Goal: Task Accomplishment & Management: Manage account settings

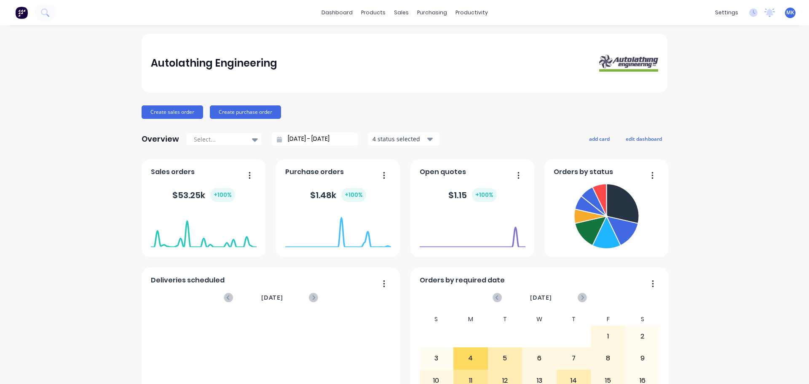
click at [786, 13] on span "MK" at bounding box center [790, 13] width 8 height 8
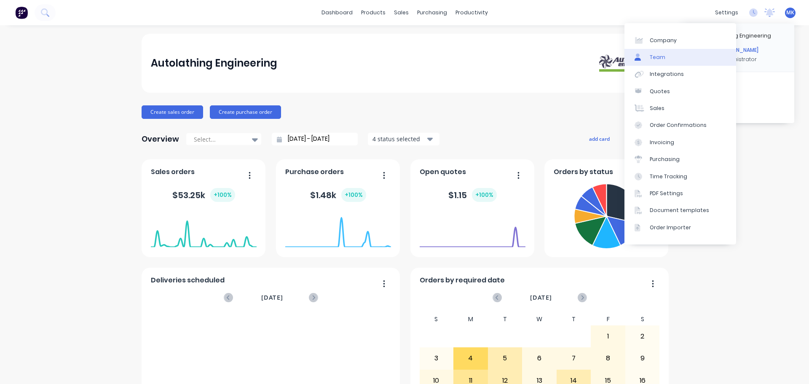
click at [657, 57] on div "Team" at bounding box center [658, 58] width 16 height 8
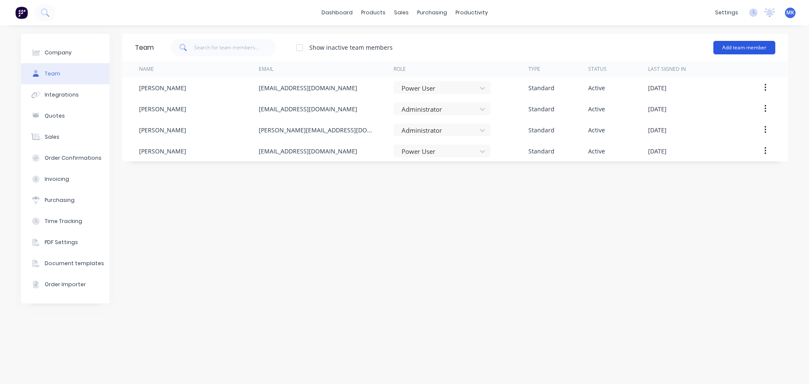
click at [747, 44] on button "Add team member" at bounding box center [744, 47] width 62 height 13
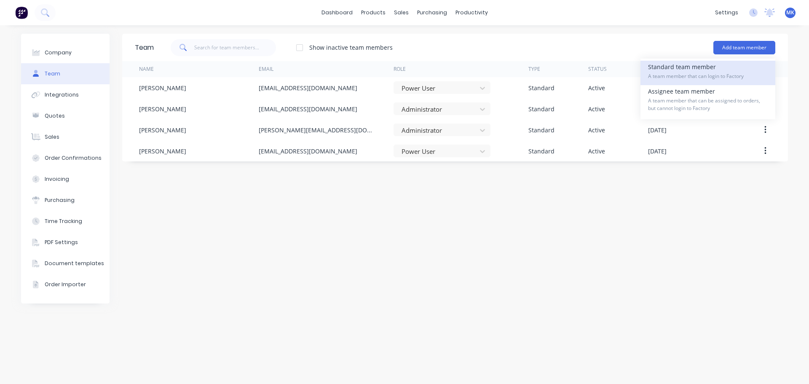
click at [687, 71] on div "Standard team member A team member that can login to Factory" at bounding box center [708, 73] width 120 height 24
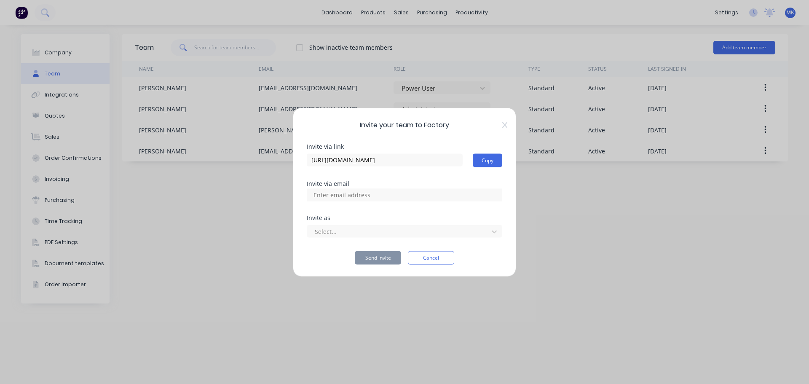
click at [336, 195] on input at bounding box center [351, 194] width 84 height 13
type input "Autolathing@gmail.com"
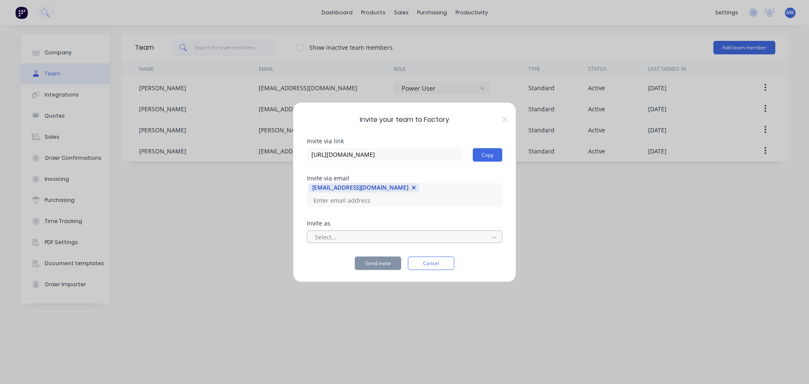
click at [335, 232] on div at bounding box center [399, 237] width 170 height 11
click at [331, 235] on div at bounding box center [399, 237] width 170 height 11
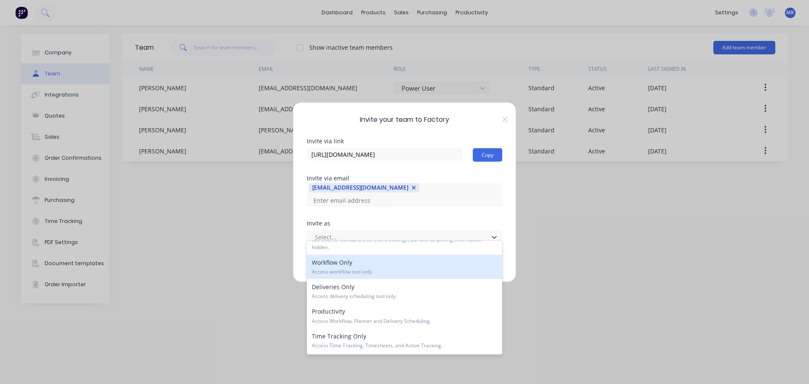
scroll to position [83, 0]
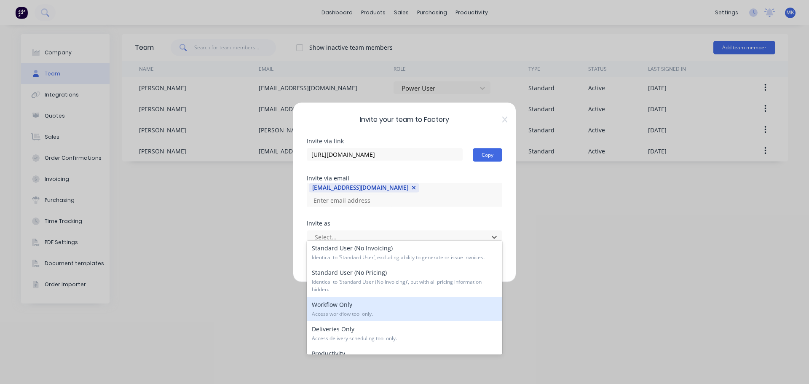
click at [375, 307] on div "Workflow Only Access workflow tool only." at bounding box center [404, 309] width 195 height 24
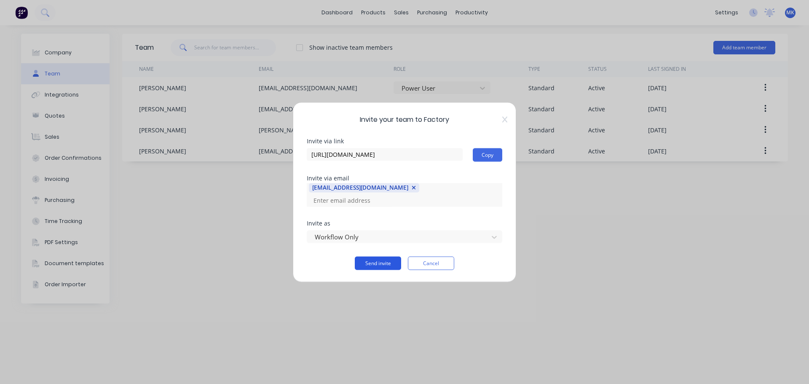
click at [385, 257] on button "Send invite" at bounding box center [378, 262] width 46 height 13
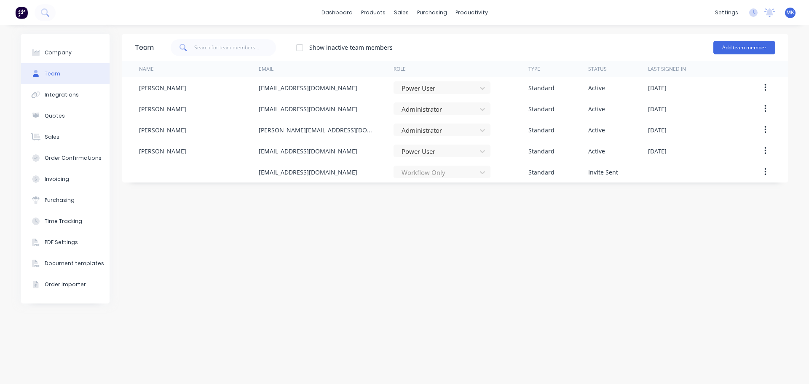
drag, startPoint x: 305, startPoint y: 286, endPoint x: 301, endPoint y: 285, distance: 4.4
click at [305, 286] on div "Team Show inactive team members Add team member Name Email Role Type Status Las…" at bounding box center [455, 205] width 666 height 342
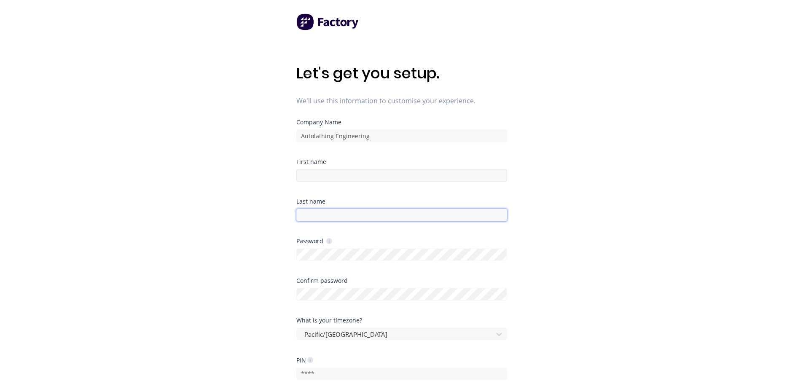
type input "[EMAIL_ADDRESS][DOMAIN_NAME]"
click at [312, 174] on input at bounding box center [401, 175] width 211 height 13
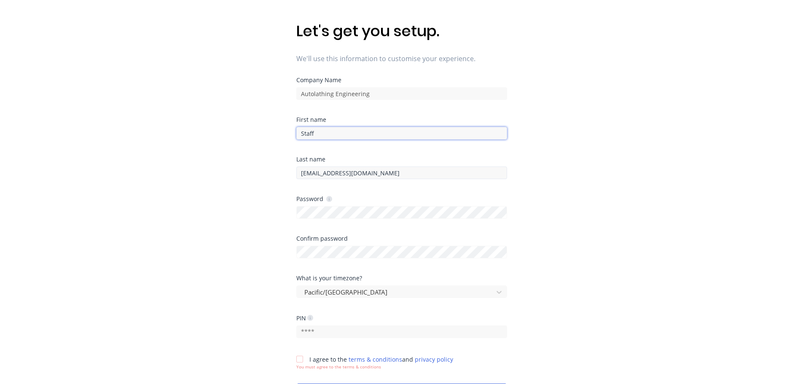
type input "Staff"
drag, startPoint x: 390, startPoint y: 173, endPoint x: 256, endPoint y: 172, distance: 134.0
click at [256, 172] on div "Let's get you setup. We'll use this information to customise your experience. C…" at bounding box center [401, 166] width 803 height 417
drag, startPoint x: 344, startPoint y: 174, endPoint x: 255, endPoint y: 167, distance: 89.6
click at [255, 167] on div "Let's get you setup. We'll use this information to customise your experience. C…" at bounding box center [401, 166] width 803 height 417
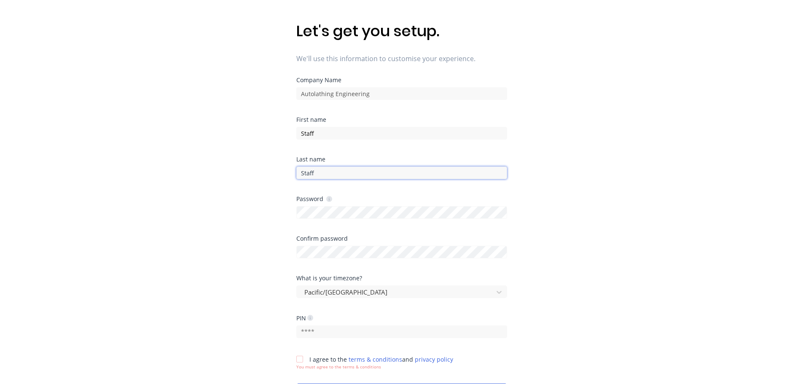
type input "Staff"
click at [267, 211] on div "Let's get you setup. We'll use this information to customise your experience. C…" at bounding box center [401, 166] width 803 height 417
click at [318, 331] on input "text" at bounding box center [401, 331] width 211 height 13
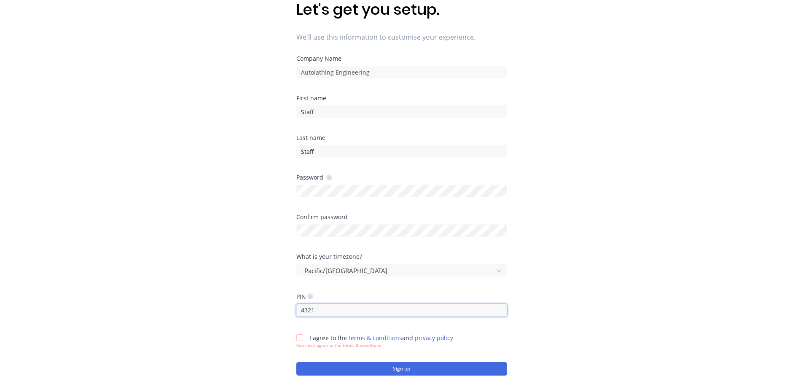
scroll to position [84, 0]
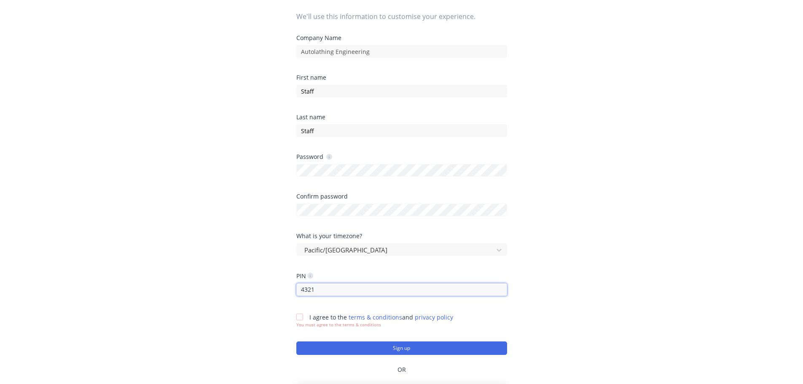
type input "4321"
click at [301, 318] on div at bounding box center [299, 316] width 17 height 17
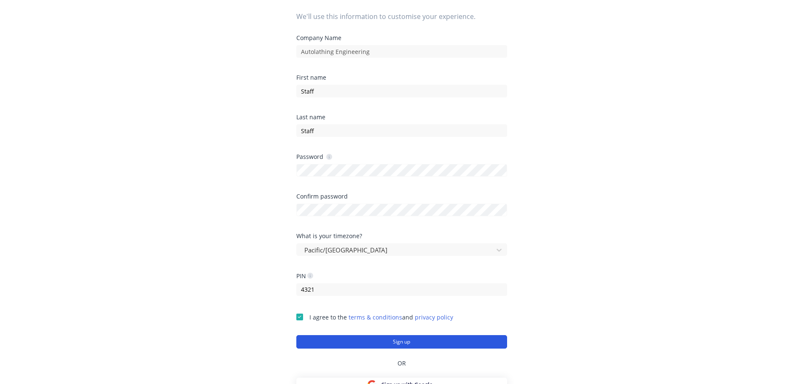
click at [408, 340] on button "Sign up" at bounding box center [401, 341] width 211 height 13
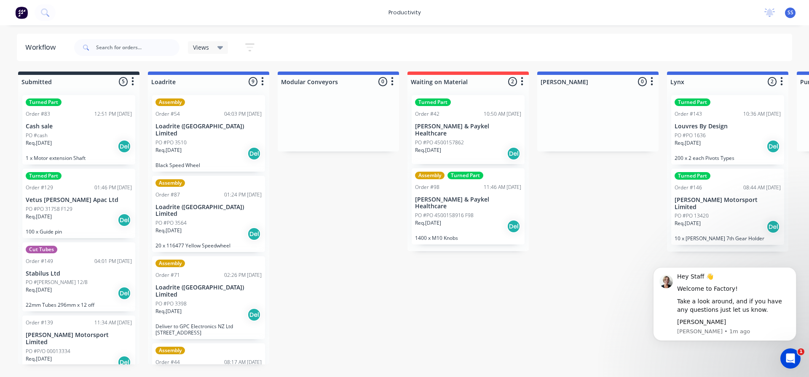
click at [789, 15] on span "SS" at bounding box center [790, 13] width 6 height 8
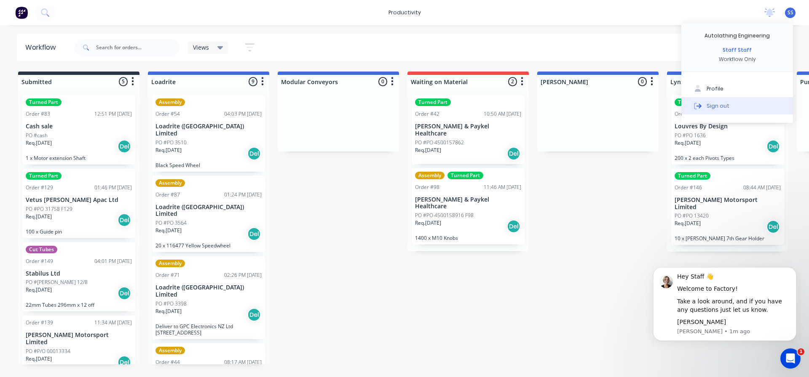
click at [717, 105] on div "Sign out" at bounding box center [717, 106] width 23 height 8
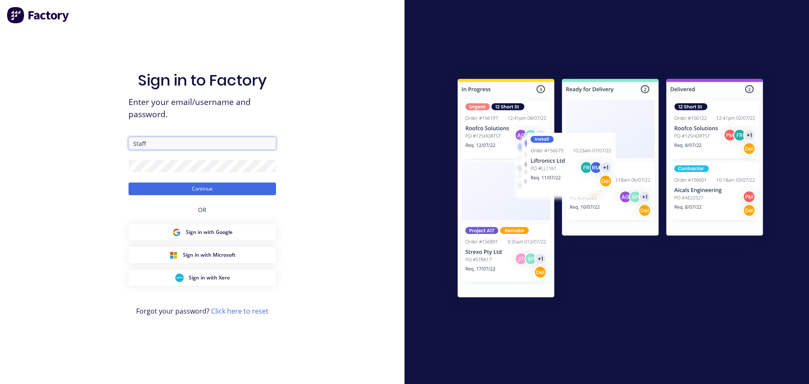
drag, startPoint x: 159, startPoint y: 147, endPoint x: 104, endPoint y: 148, distance: 54.8
click at [104, 148] on div "Sign in to Factory Enter your email/username and password. Staff Continue OR Si…" at bounding box center [202, 192] width 404 height 384
type input "mattkent@autolathing.co.nz"
click at [195, 187] on button "Continue" at bounding box center [201, 188] width 147 height 13
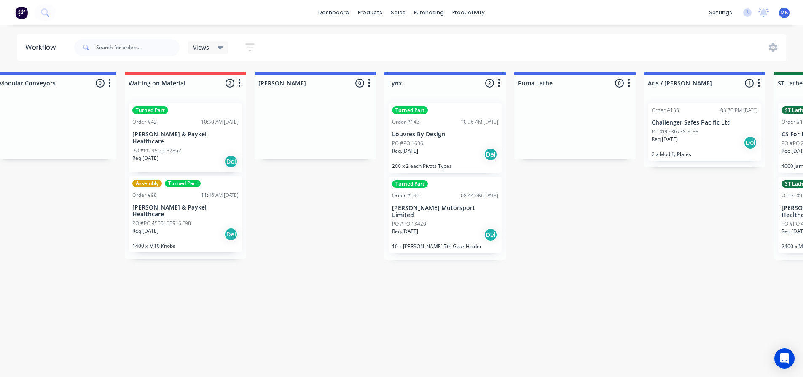
scroll to position [0, 1213]
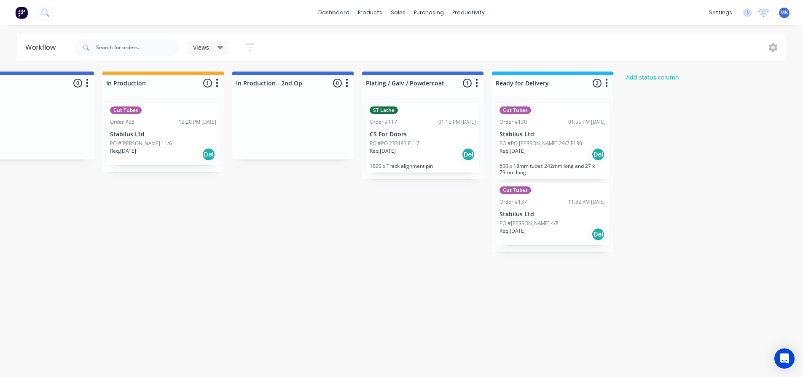
click at [567, 231] on div "Req. 12/08/25 Del" at bounding box center [552, 234] width 106 height 14
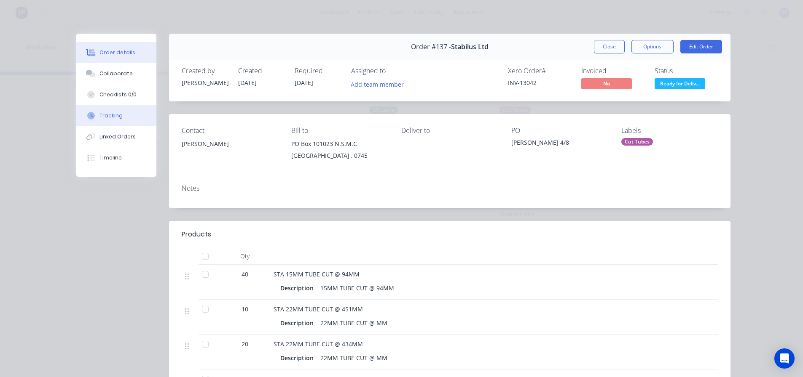
click at [106, 114] on div "Tracking" at bounding box center [110, 116] width 23 height 8
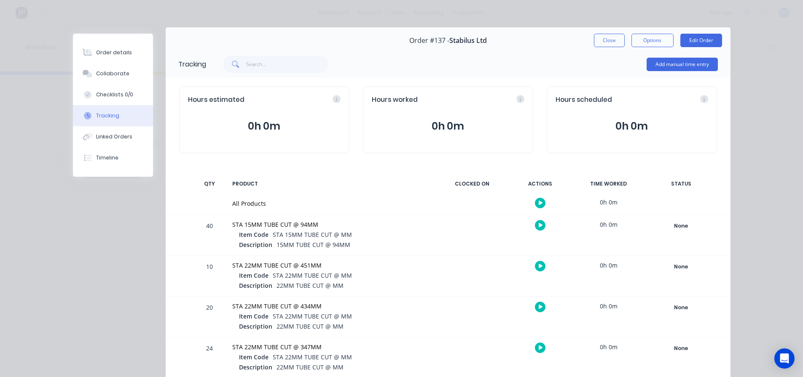
scroll to position [0, 0]
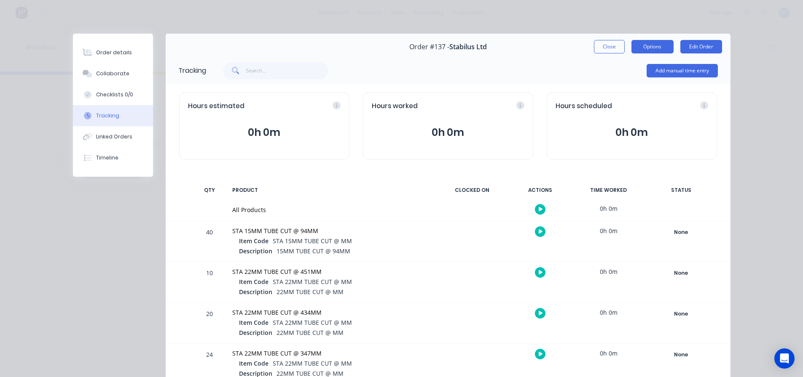
click at [649, 47] on button "Options" at bounding box center [652, 46] width 42 height 13
click at [648, 47] on button "Options" at bounding box center [652, 46] width 42 height 13
click at [107, 55] on div "Order details" at bounding box center [114, 53] width 36 height 8
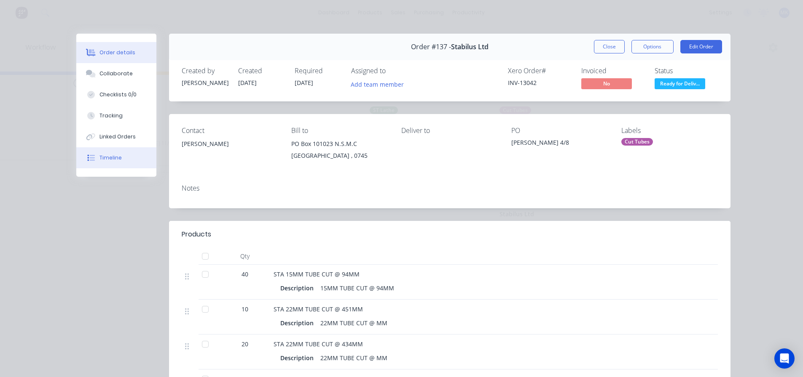
click at [106, 158] on div "Timeline" at bounding box center [110, 158] width 22 height 8
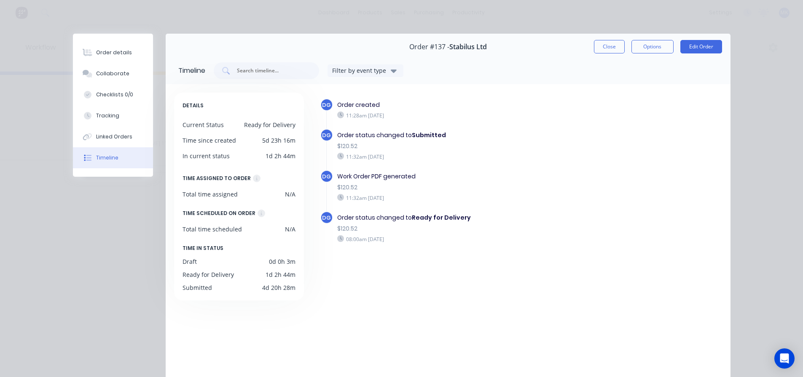
click at [610, 48] on button "Close" at bounding box center [609, 46] width 31 height 13
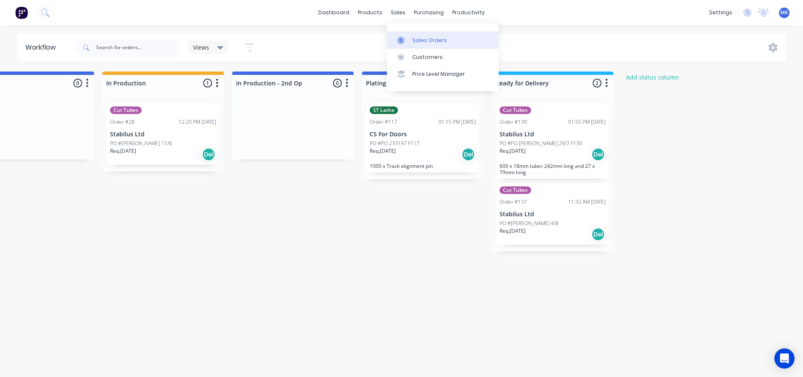
click at [418, 40] on div "Sales Orders" at bounding box center [429, 41] width 35 height 8
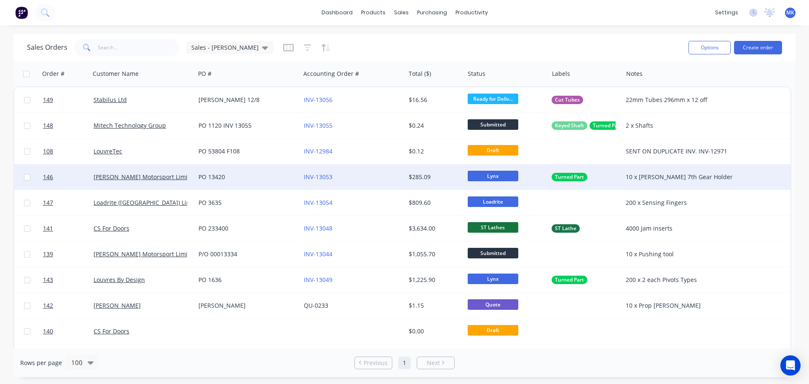
click at [26, 178] on input "checkbox" at bounding box center [27, 177] width 6 height 6
checkbox input "false"
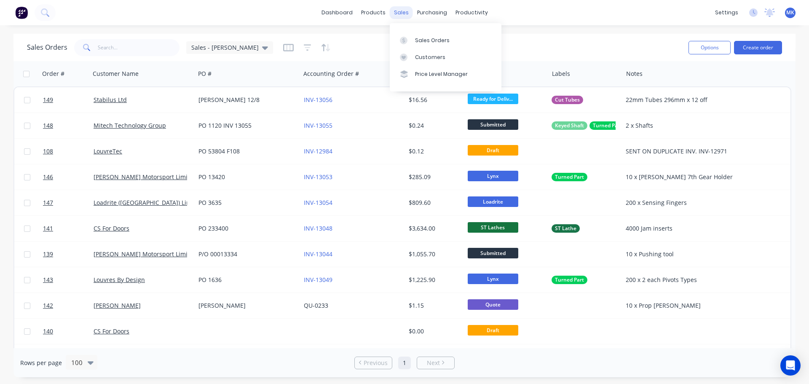
click at [403, 13] on div "sales" at bounding box center [401, 12] width 23 height 13
click at [421, 40] on div "Sales Orders" at bounding box center [432, 41] width 35 height 8
click at [425, 40] on div "Sales Orders" at bounding box center [432, 41] width 35 height 8
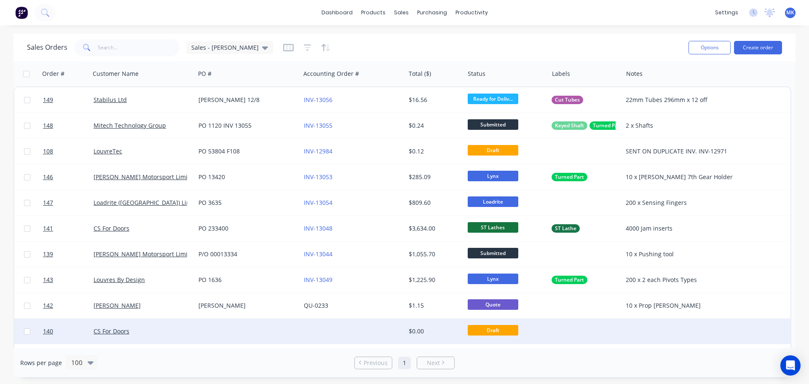
click at [27, 332] on input "checkbox" at bounding box center [27, 331] width 6 height 6
checkbox input "false"
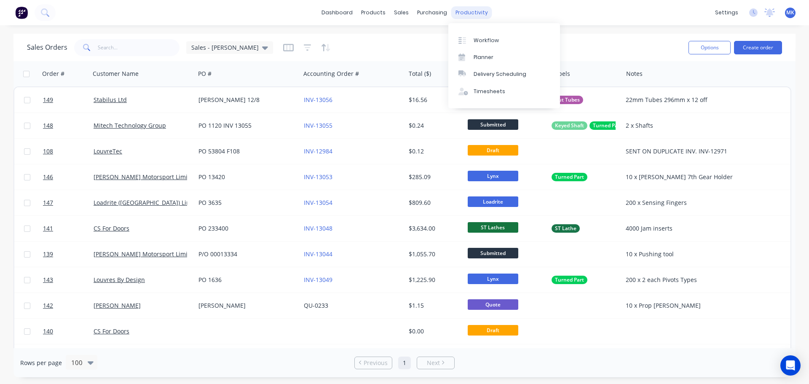
click at [463, 13] on div "productivity" at bounding box center [471, 12] width 41 height 13
click at [481, 35] on link "Workflow" at bounding box center [504, 40] width 112 height 17
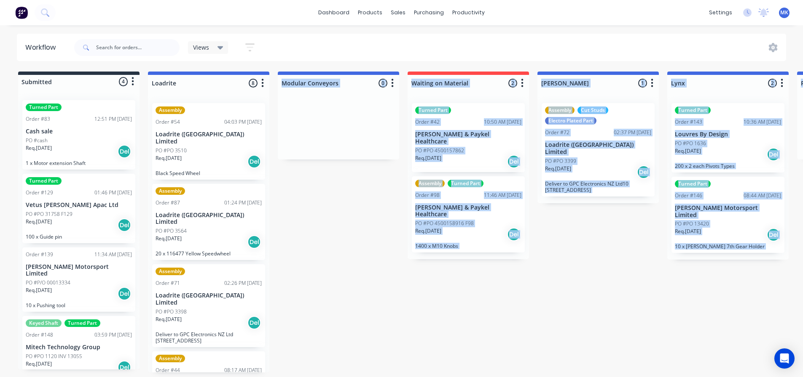
scroll to position [2, 0]
drag, startPoint x: 302, startPoint y: 377, endPoint x: 678, endPoint y: 379, distance: 375.4
click at [693, 327] on html "dashboard products sales purchasing productivity dashboard products Product Cat…" at bounding box center [401, 163] width 803 height 327
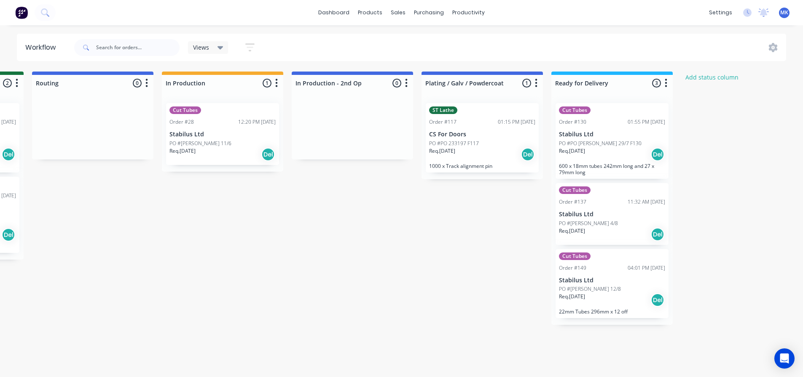
scroll to position [2, 1213]
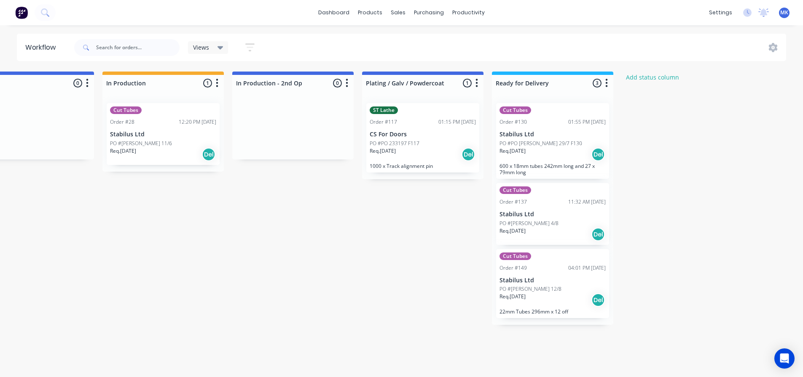
click at [561, 140] on div "PO #PO [PERSON_NAME] 29/7 F130" at bounding box center [552, 144] width 106 height 8
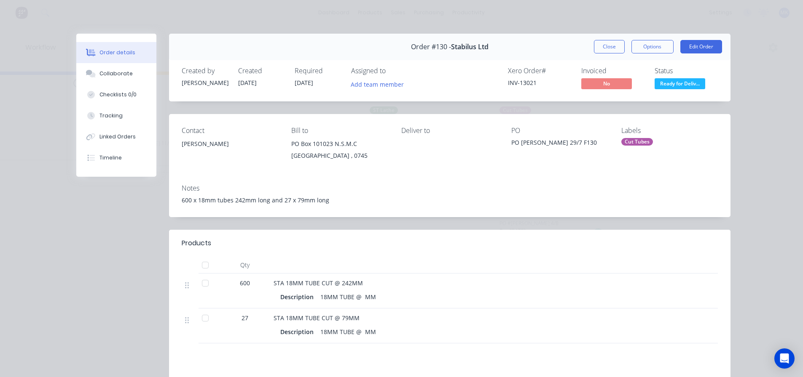
scroll to position [143, 0]
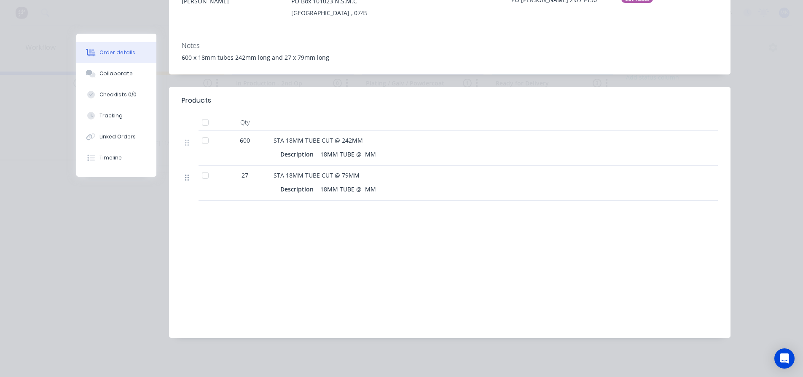
click at [185, 177] on icon at bounding box center [187, 178] width 4 height 8
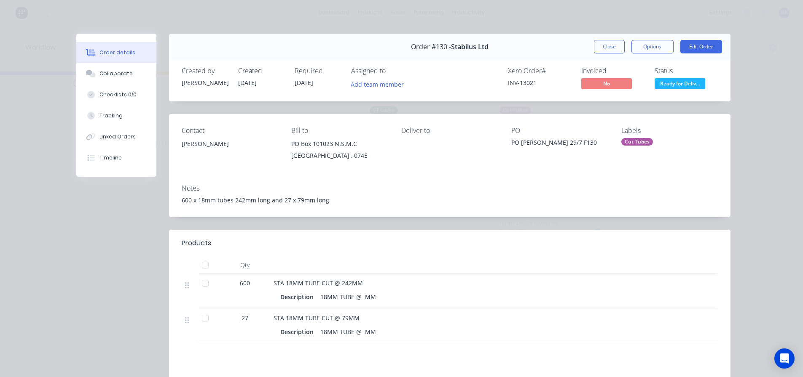
scroll to position [0, 1213]
click at [648, 51] on button "Options" at bounding box center [652, 46] width 42 height 13
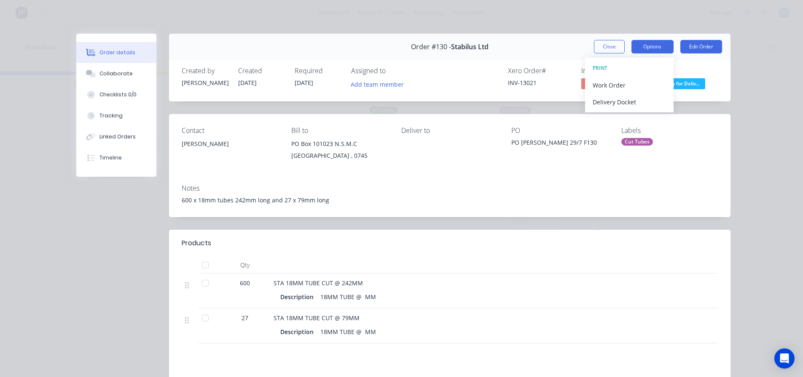
click at [639, 47] on button "Options" at bounding box center [652, 46] width 42 height 13
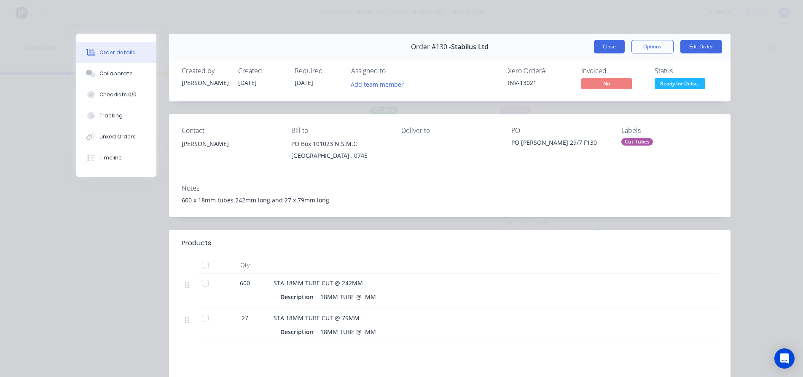
drag, startPoint x: 607, startPoint y: 44, endPoint x: 610, endPoint y: 49, distance: 5.5
click at [608, 45] on button "Close" at bounding box center [609, 46] width 31 height 13
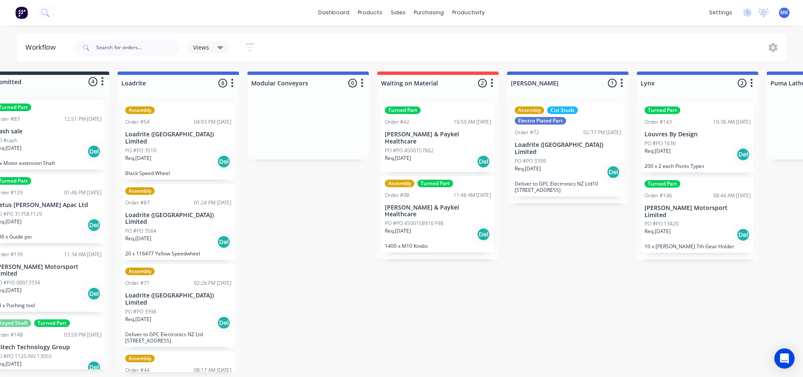
scroll to position [0, 0]
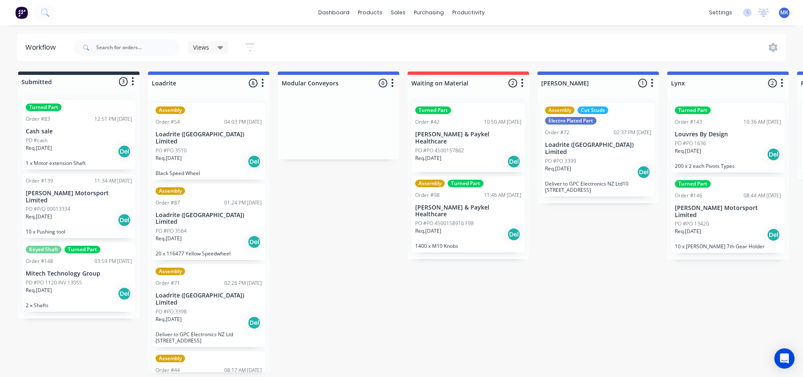
scroll to position [2, 0]
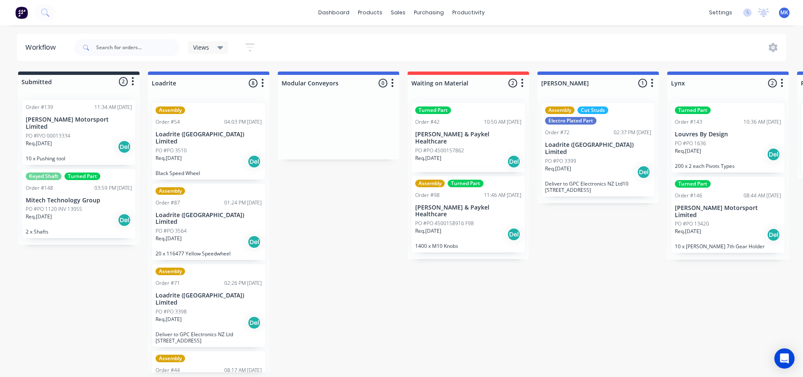
scroll to position [2, 0]
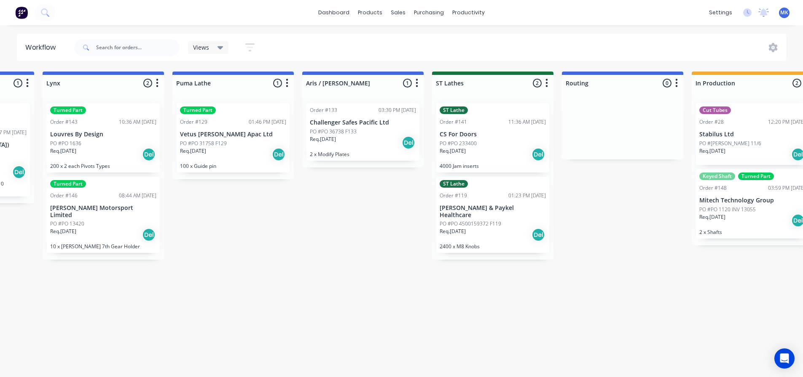
scroll to position [0, 725]
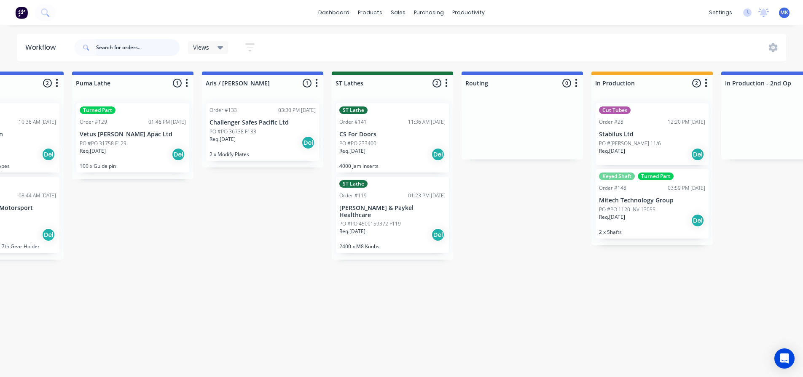
click at [124, 51] on input "text" at bounding box center [137, 47] width 83 height 17
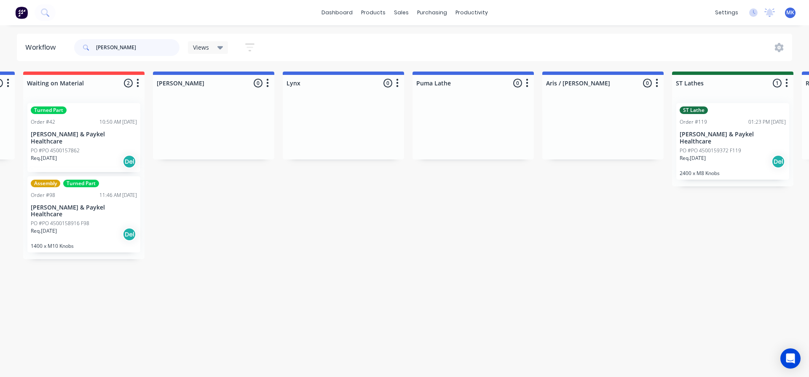
scroll to position [0, 382]
type input "fisher"
click at [731, 155] on div "Req. 24/09/25 Del" at bounding box center [735, 162] width 106 height 14
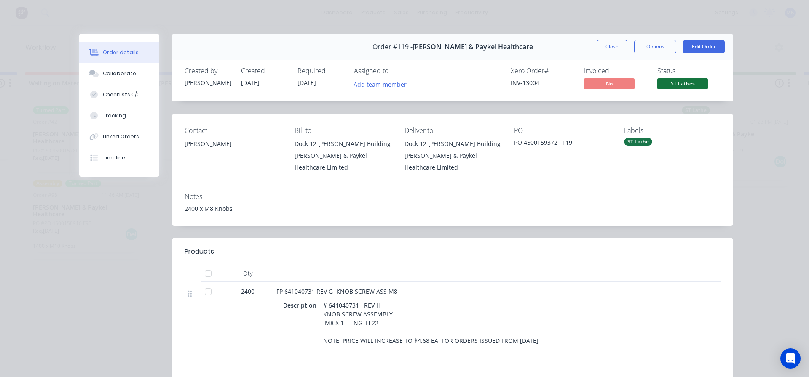
click at [607, 47] on button "Close" at bounding box center [612, 46] width 31 height 13
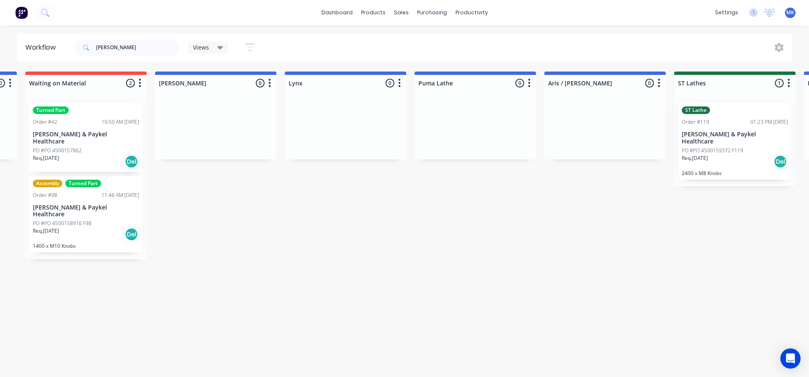
click at [91, 138] on div "Turned Part Order #42 10:50 AM 25/06/25 Fisher & Paykel Healthcare PO #PO 45001…" at bounding box center [85, 137] width 113 height 69
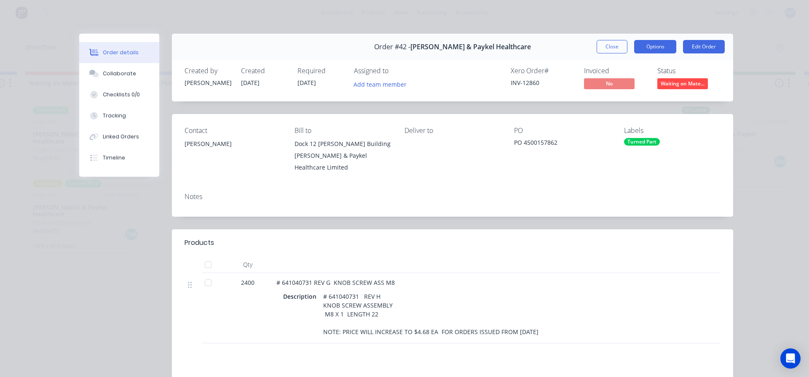
click at [652, 50] on button "Options" at bounding box center [655, 46] width 42 height 13
click at [653, 49] on button "Options" at bounding box center [655, 46] width 42 height 13
click at [587, 174] on div "Contact Aubrey Marcelo Bill to Dock 12 O'Hare Building Fisher & Paykel Healthca…" at bounding box center [452, 150] width 561 height 72
click at [700, 49] on button "Edit Order" at bounding box center [704, 46] width 42 height 13
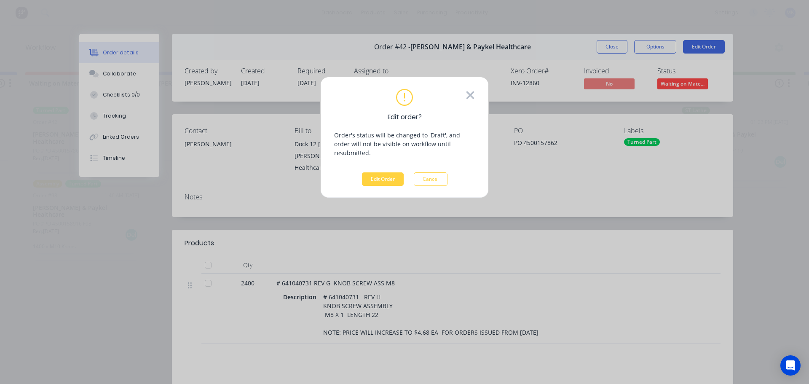
click at [469, 94] on icon at bounding box center [470, 95] width 8 height 8
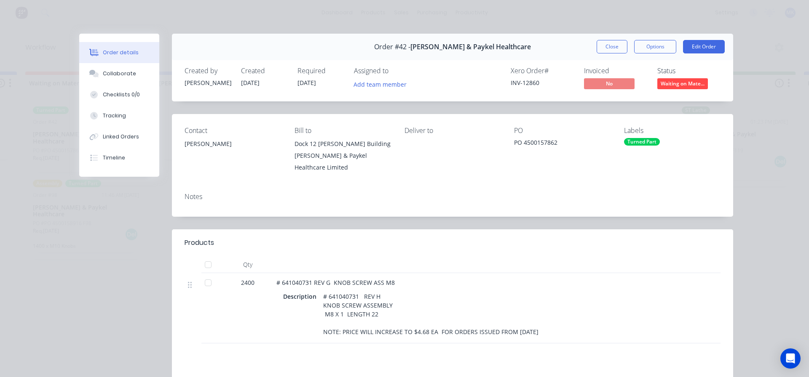
click at [609, 49] on button "Close" at bounding box center [612, 46] width 31 height 13
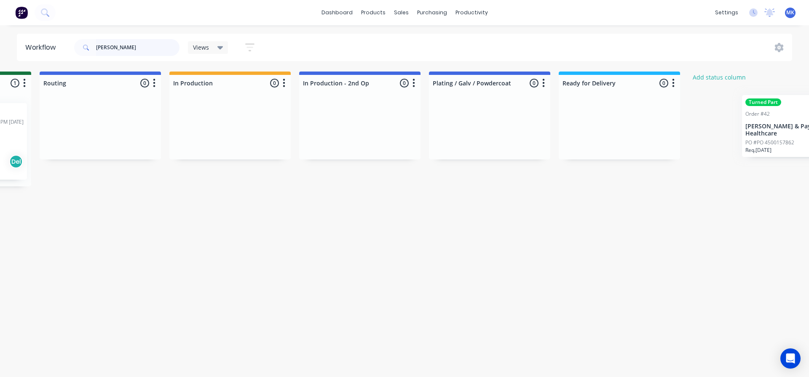
scroll to position [0, 1207]
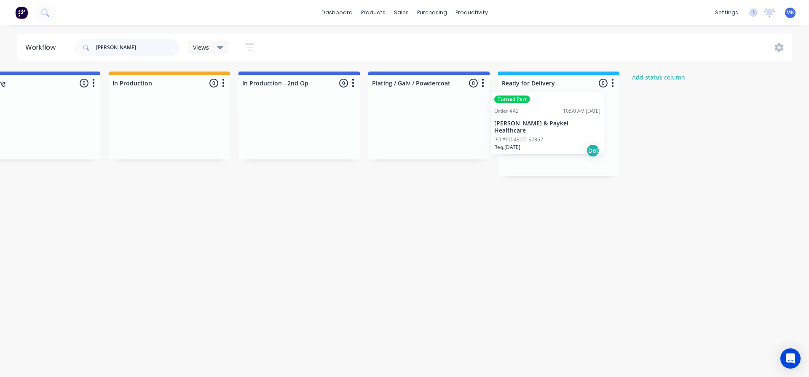
drag, startPoint x: 61, startPoint y: 133, endPoint x: 520, endPoint y: 118, distance: 459.4
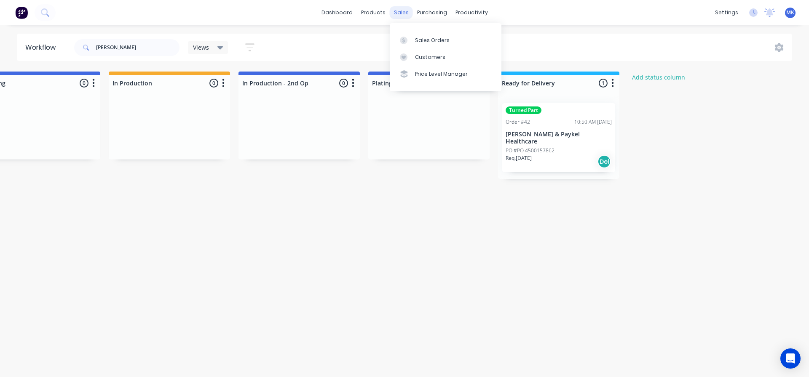
click at [399, 16] on div "sales" at bounding box center [401, 12] width 23 height 13
click at [422, 40] on div "Sales Orders" at bounding box center [432, 41] width 35 height 8
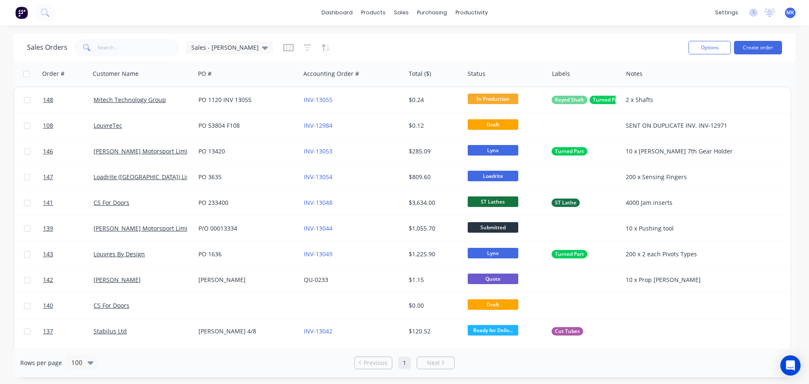
click at [86, 45] on icon at bounding box center [86, 47] width 6 height 6
click at [115, 47] on input "text" at bounding box center [139, 47] width 82 height 17
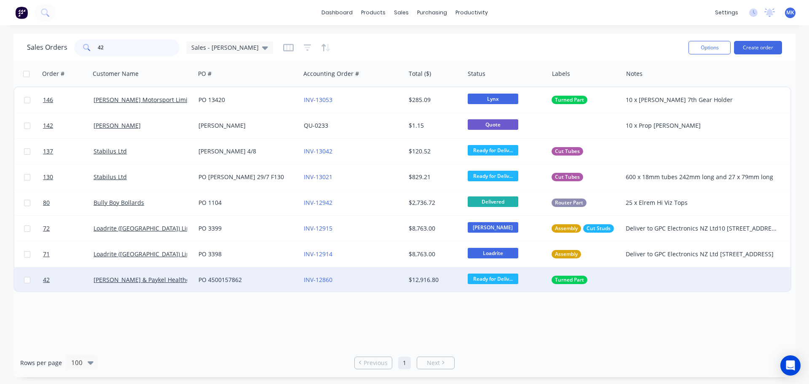
type input "42"
click at [28, 281] on input "checkbox" at bounding box center [27, 280] width 6 height 6
checkbox input "true"
click at [137, 280] on link "[PERSON_NAME] & Paykel Healthcare" at bounding box center [146, 280] width 105 height 8
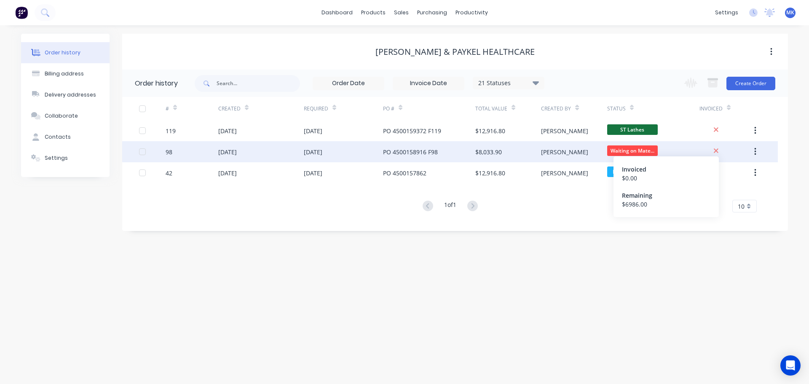
click at [719, 153] on icon at bounding box center [715, 151] width 5 height 8
click at [719, 150] on icon at bounding box center [715, 151] width 5 height 8
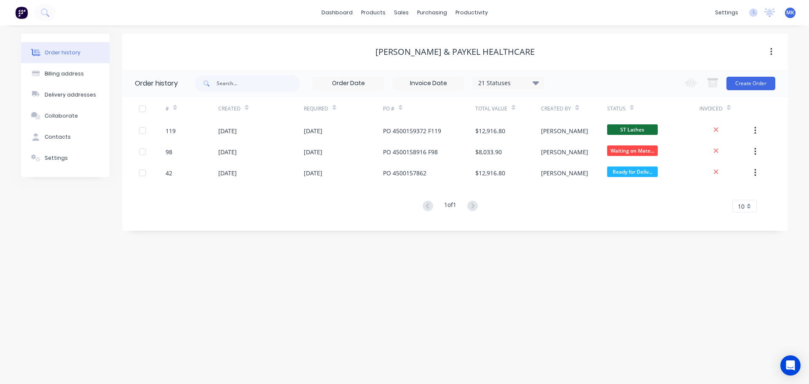
click at [580, 280] on div "Order history Billing address Delivery addresses Collaborate Contacts Settings …" at bounding box center [404, 204] width 809 height 359
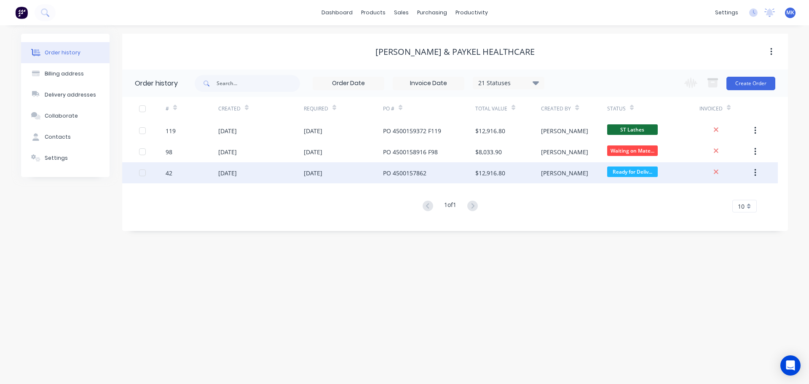
click at [137, 177] on div "42 25 Jun 2025 19 Aug 2025 PO 4500157862 $12,916.80 Dave Ready for Deliv..." at bounding box center [450, 172] width 656 height 21
click at [146, 172] on div at bounding box center [152, 172] width 27 height 21
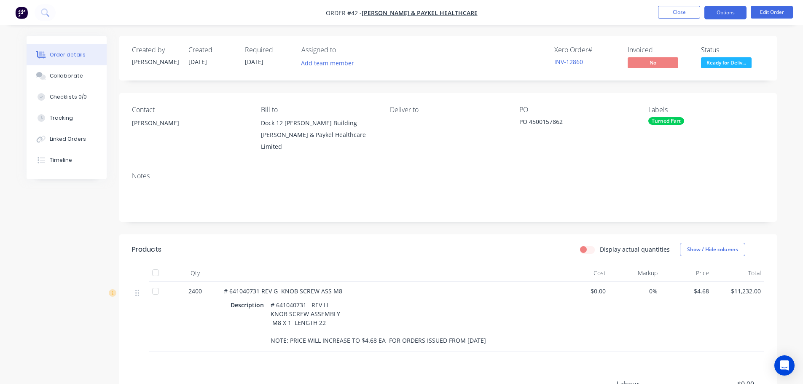
click at [731, 17] on button "Options" at bounding box center [725, 12] width 42 height 13
click at [518, 173] on div "Notes" at bounding box center [447, 193] width 657 height 56
click at [730, 13] on button "Options" at bounding box center [725, 12] width 42 height 13
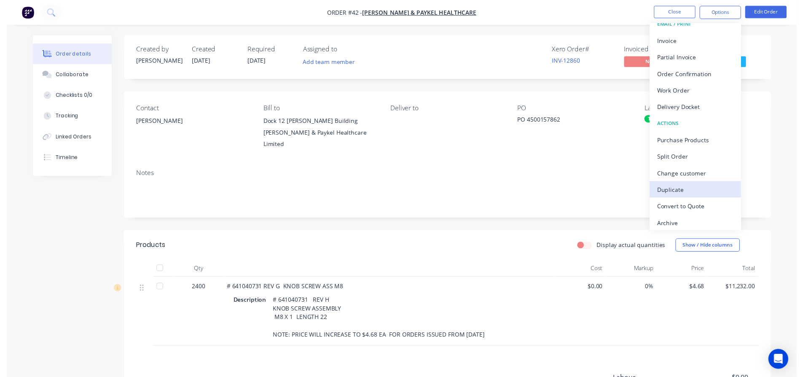
scroll to position [13, 0]
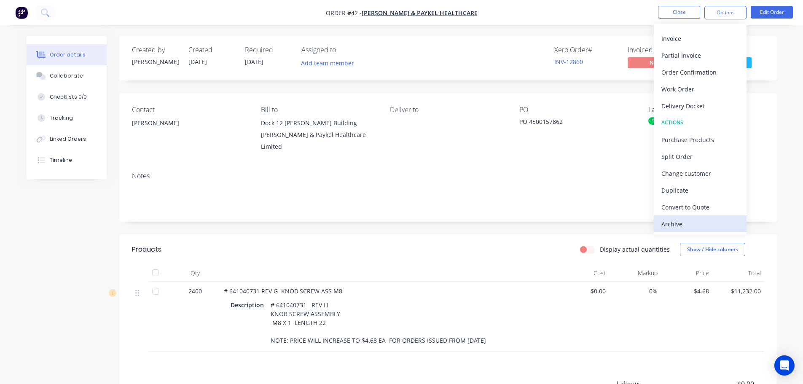
click at [671, 225] on div "Archive" at bounding box center [700, 224] width 78 height 12
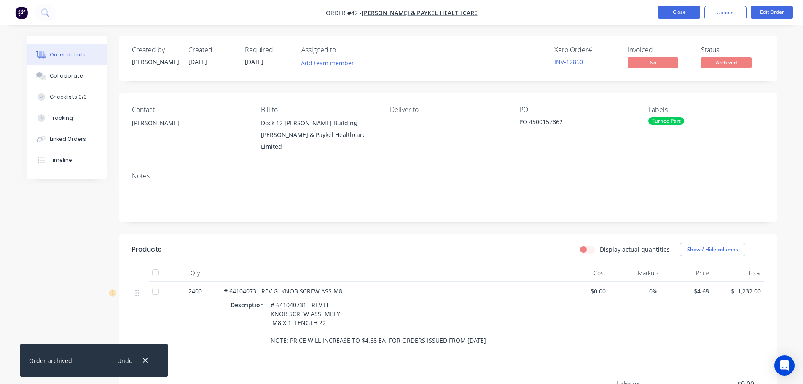
click at [678, 15] on button "Close" at bounding box center [679, 12] width 42 height 13
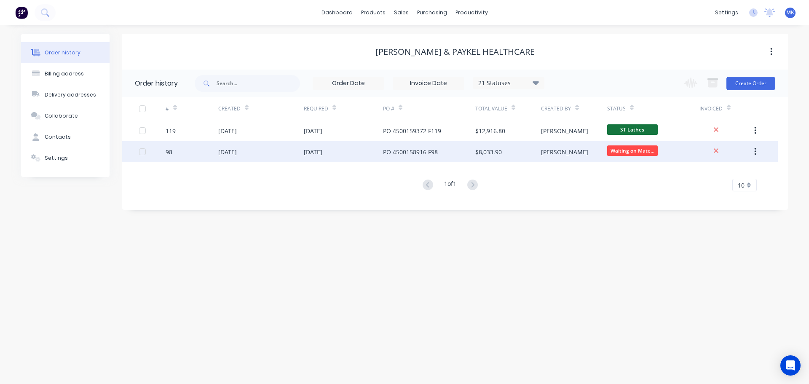
click at [234, 150] on div "15 Jul 2025" at bounding box center [227, 151] width 19 height 9
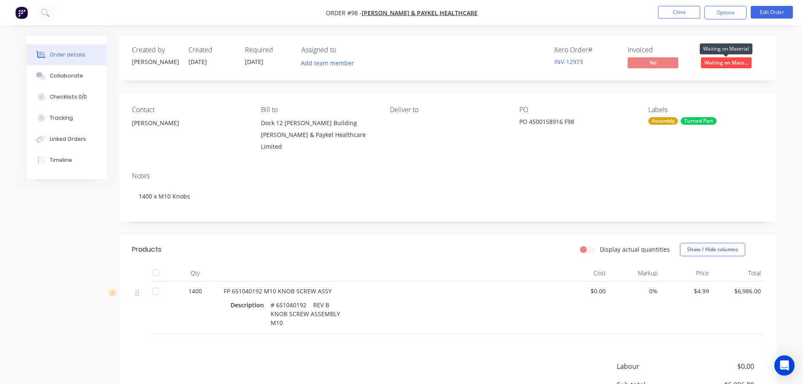
click at [719, 63] on span "Waiting on Mate..." at bounding box center [726, 62] width 51 height 11
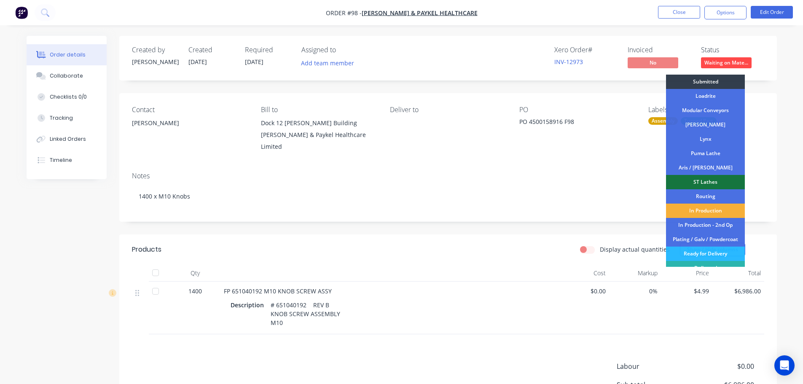
click at [709, 181] on div "ST Lathes" at bounding box center [705, 182] width 79 height 14
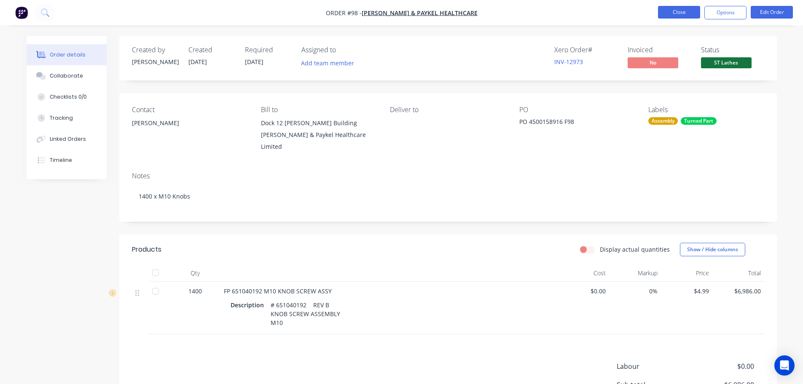
click at [678, 13] on button "Close" at bounding box center [679, 12] width 42 height 13
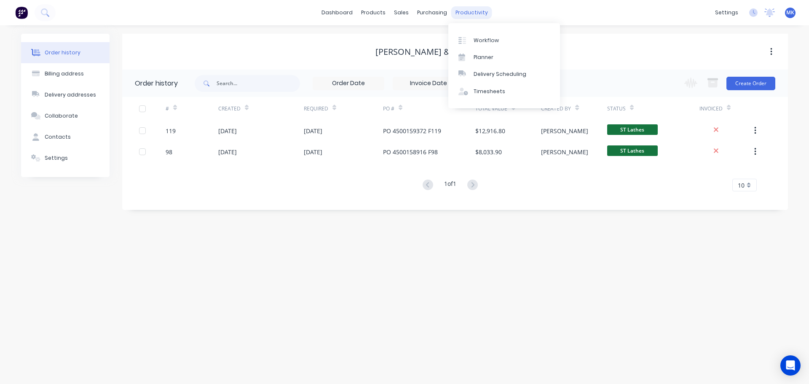
click at [468, 17] on div "productivity" at bounding box center [471, 12] width 41 height 13
click at [477, 38] on div "Workflow" at bounding box center [486, 41] width 25 height 8
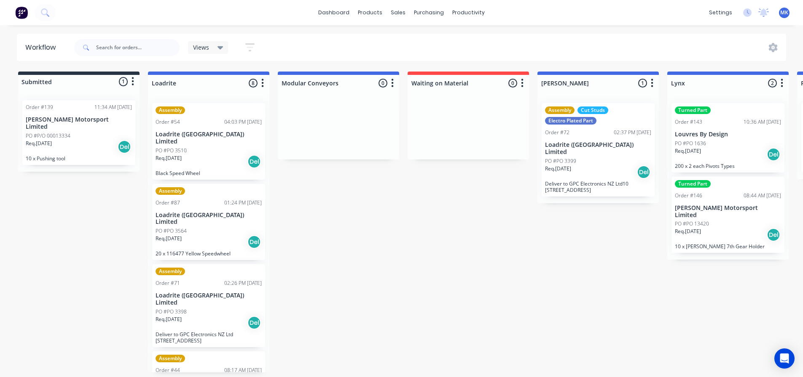
scroll to position [2, 0]
click at [84, 140] on div "Req. 18/08/25 Del" at bounding box center [79, 147] width 106 height 14
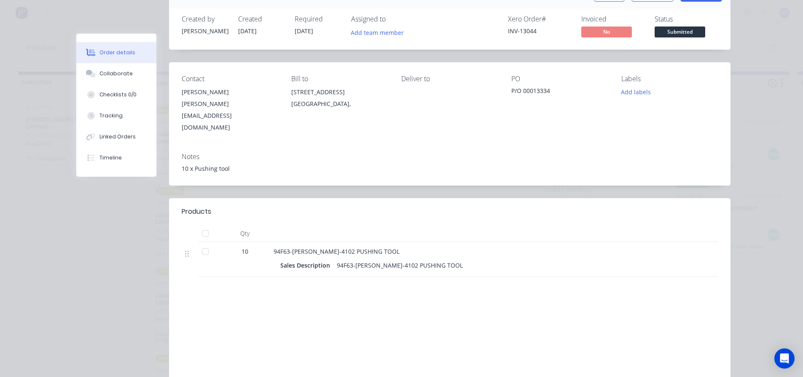
scroll to position [0, 0]
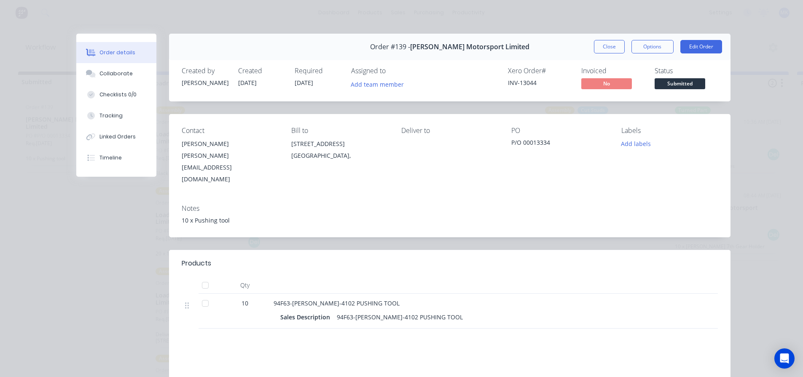
click at [71, 219] on div "Order details Collaborate Checklists 0/0 Tracking Linked Orders Timeline Order …" at bounding box center [401, 256] width 674 height 445
click at [604, 49] on button "Close" at bounding box center [609, 46] width 31 height 13
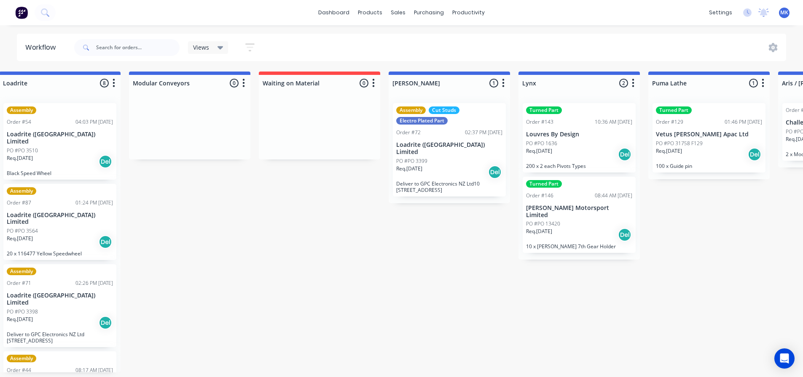
scroll to position [2, 0]
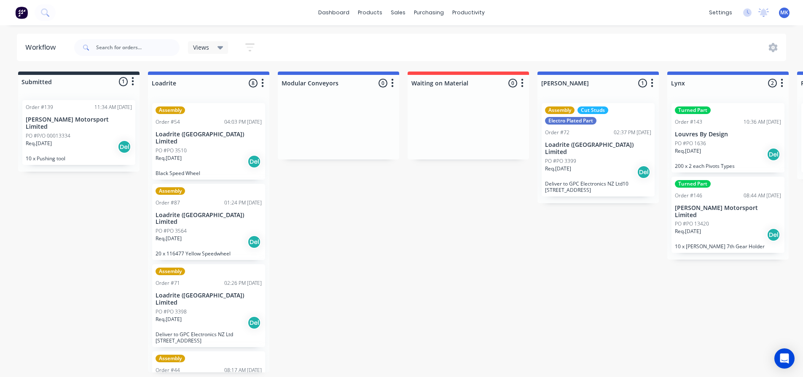
click at [57, 13] on div "dashboard products sales purchasing productivity dashboard products Product Cat…" at bounding box center [401, 12] width 803 height 25
click at [44, 15] on icon at bounding box center [44, 11] width 7 height 7
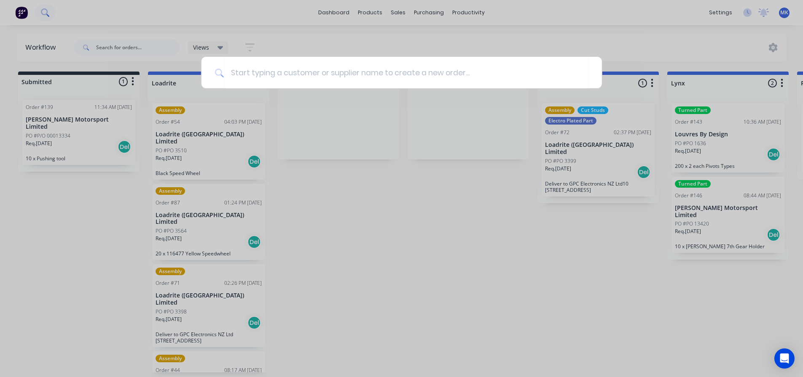
scroll to position [0, 0]
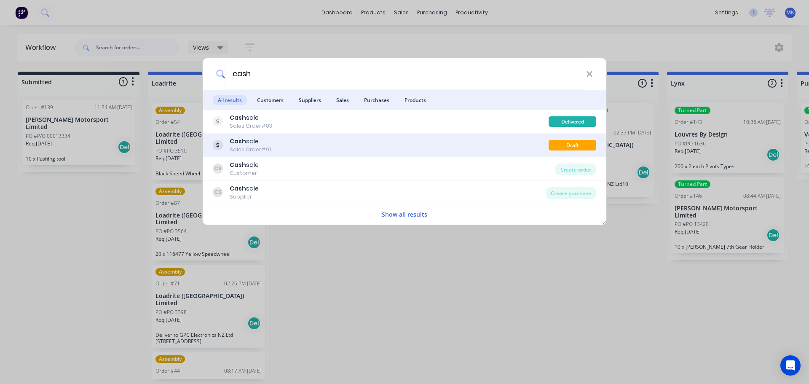
type input "cash"
click at [260, 147] on div "Sales Order #91" at bounding box center [250, 150] width 41 height 8
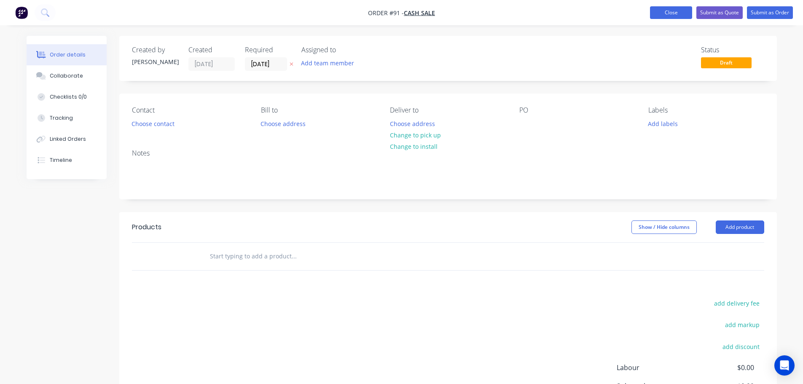
click at [677, 13] on button "Close" at bounding box center [671, 12] width 42 height 13
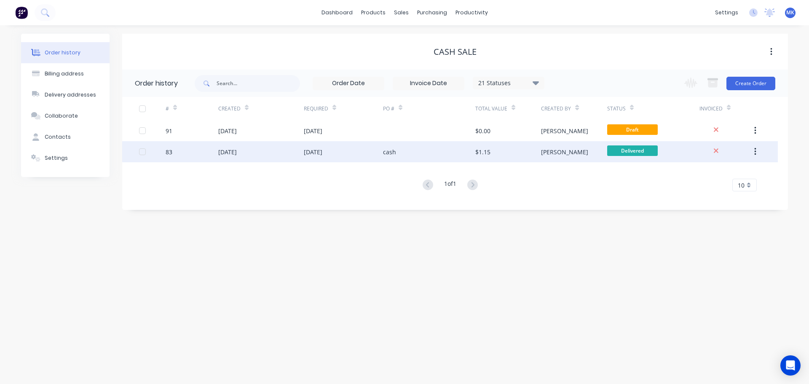
click at [224, 151] on div "08 Jul 2025" at bounding box center [227, 151] width 19 height 9
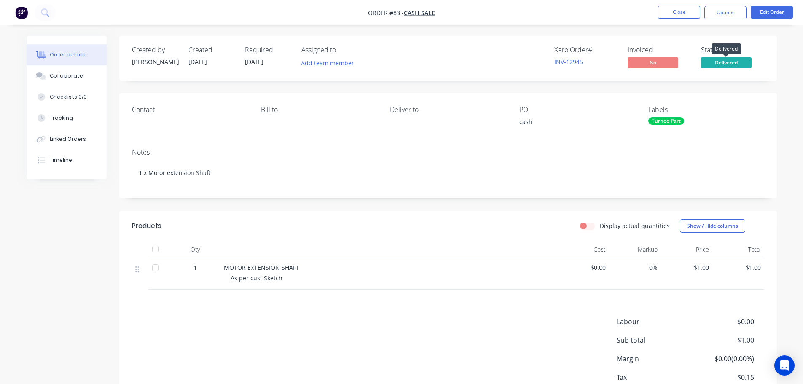
click at [732, 66] on span "Delivered" at bounding box center [726, 62] width 51 height 11
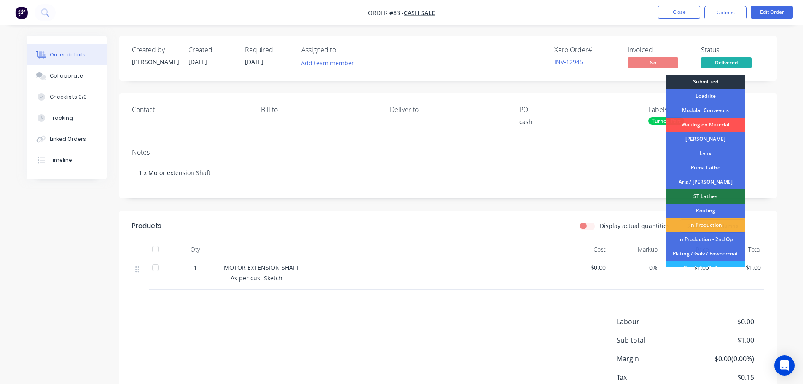
click at [705, 83] on div "Submitted" at bounding box center [705, 82] width 79 height 14
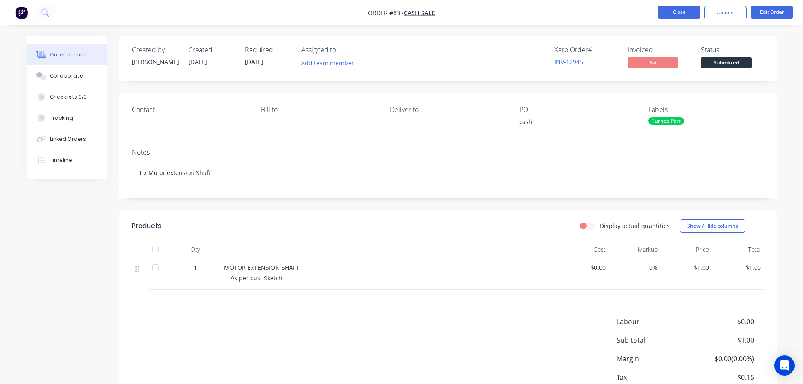
click at [674, 15] on button "Close" at bounding box center [679, 12] width 42 height 13
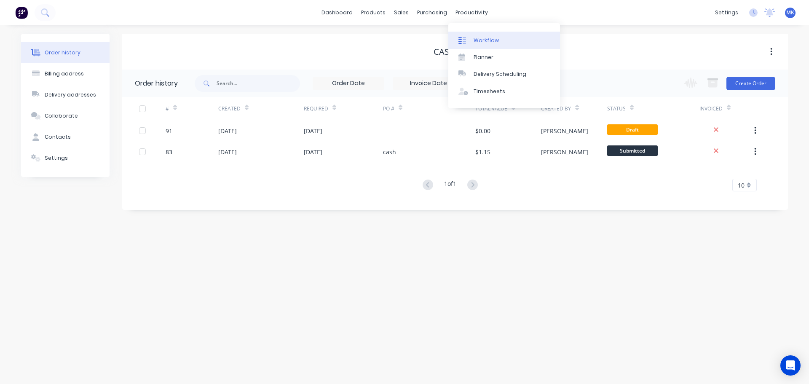
click at [488, 45] on link "Workflow" at bounding box center [504, 40] width 112 height 17
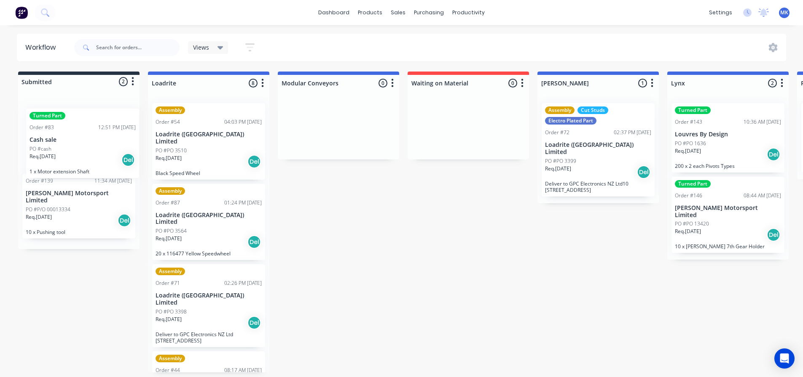
drag, startPoint x: 57, startPoint y: 131, endPoint x: 66, endPoint y: 145, distance: 16.4
click at [66, 145] on div "Turned Part Order #83 12:51 PM 14/07/25 Cash sale PO #cash Req. 22/07/25 Del 1 …" at bounding box center [78, 172] width 121 height 156
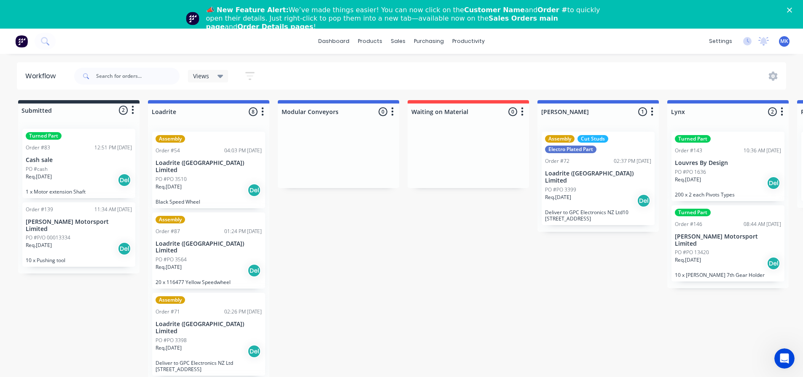
click at [193, 167] on div "Assembly Order #54 04:03 PM [DATE] Loadrite ([GEOGRAPHIC_DATA]) Limited PO #PO …" at bounding box center [208, 170] width 113 height 77
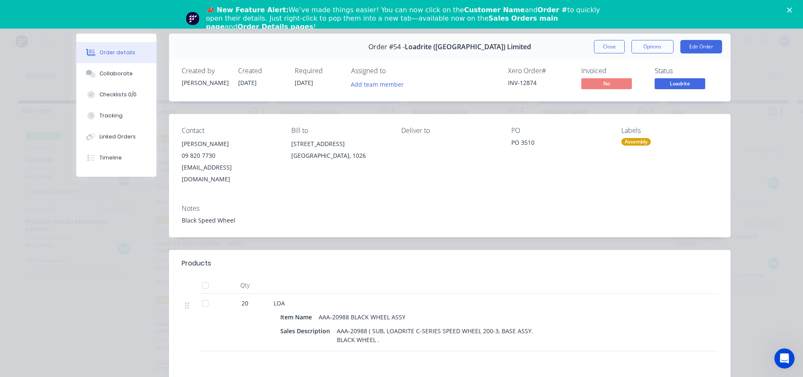
click at [107, 207] on div "Order #54 - Loadrite ([GEOGRAPHIC_DATA]) Limited Close Options Edit Order Creat…" at bounding box center [403, 268] width 654 height 468
click at [607, 46] on button "Close" at bounding box center [609, 46] width 31 height 13
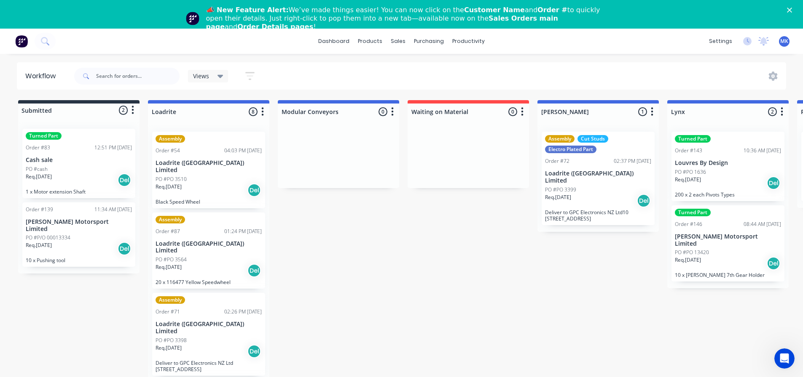
click at [792, 8] on icon "Close" at bounding box center [789, 10] width 5 height 5
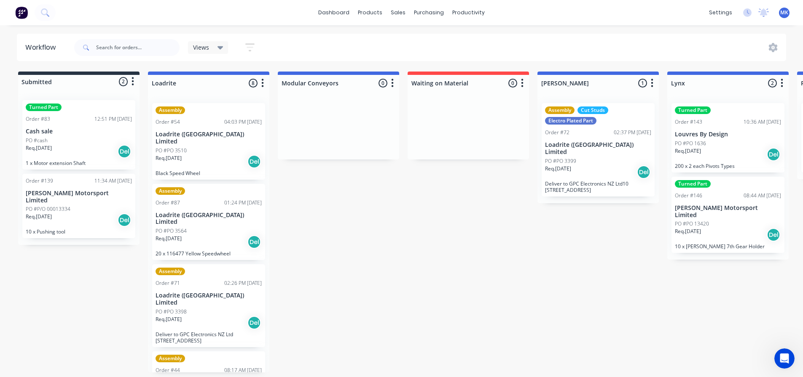
scroll to position [2, 0]
click at [76, 138] on div "PO #cash" at bounding box center [79, 141] width 106 height 8
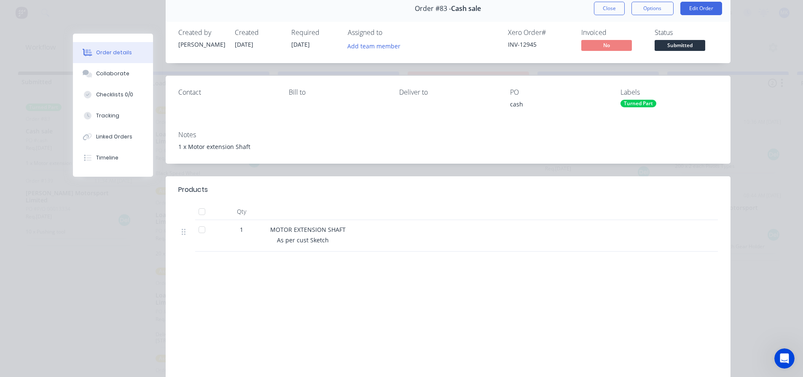
scroll to position [0, 0]
